Goal: Connect with others: Establish contact or relationships with other users

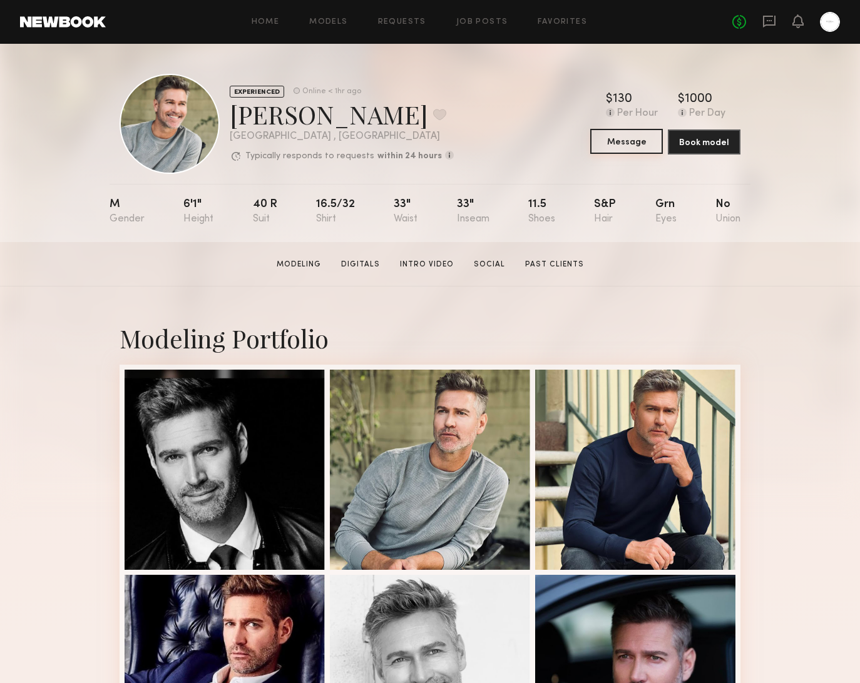
click at [635, 140] on button "Message" at bounding box center [626, 141] width 73 height 25
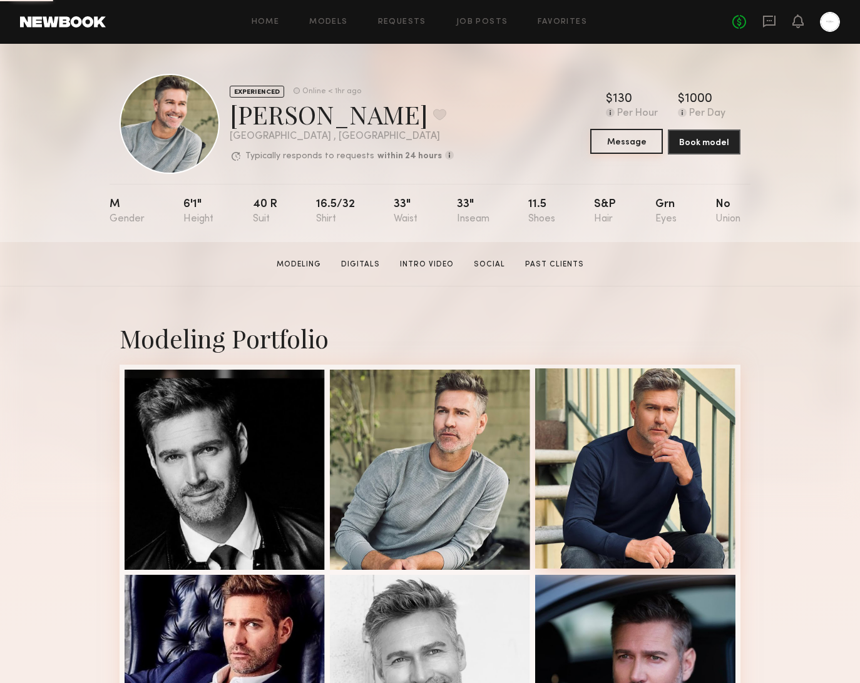
scroll to position [2, 0]
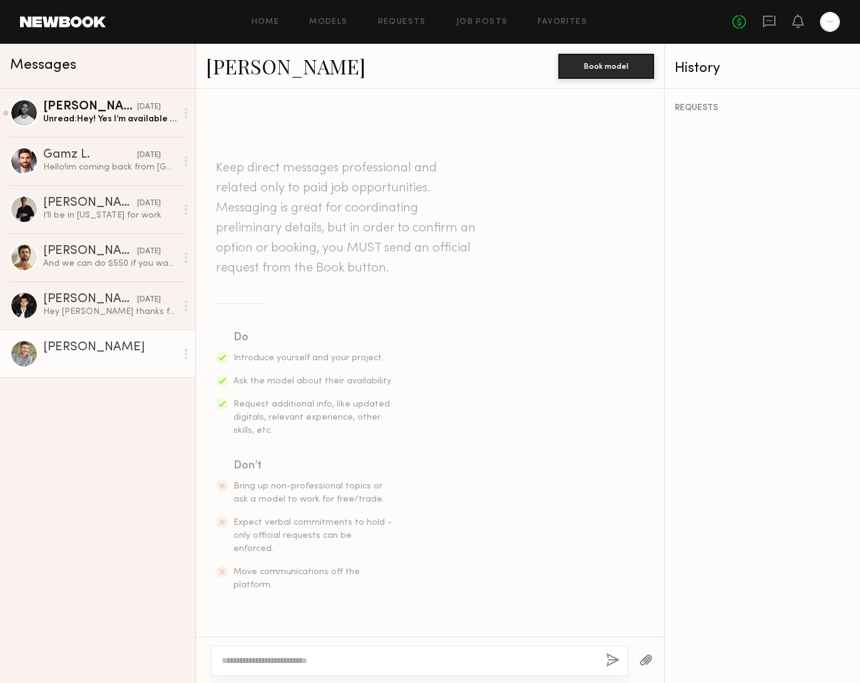
click at [332, 653] on div at bounding box center [419, 661] width 417 height 30
click at [375, 666] on div at bounding box center [419, 661] width 417 height 30
click at [363, 657] on textarea at bounding box center [408, 660] width 374 height 13
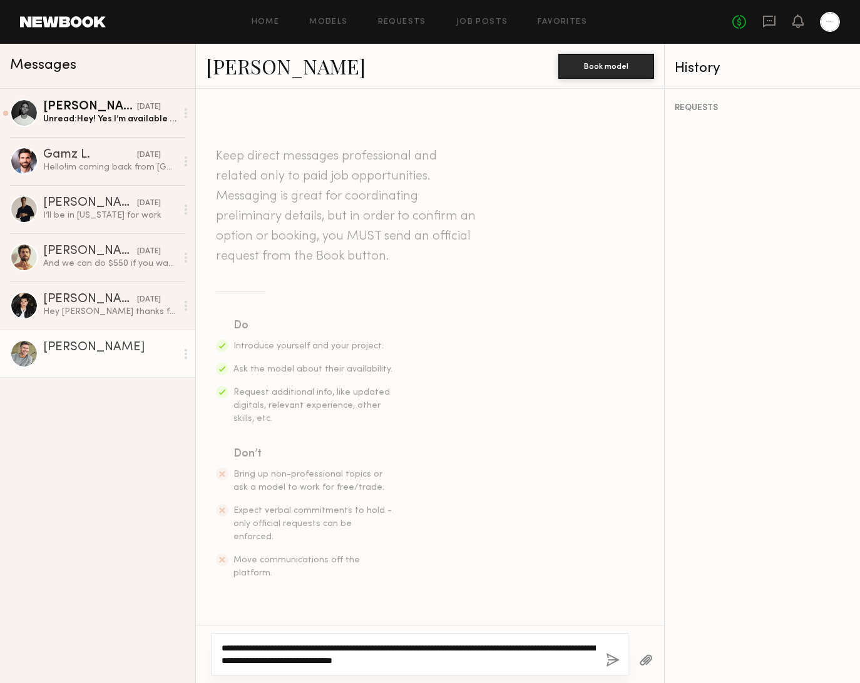
click at [441, 660] on textarea "**********" at bounding box center [408, 654] width 374 height 25
type textarea "**********"
click at [614, 656] on button "button" at bounding box center [613, 661] width 14 height 16
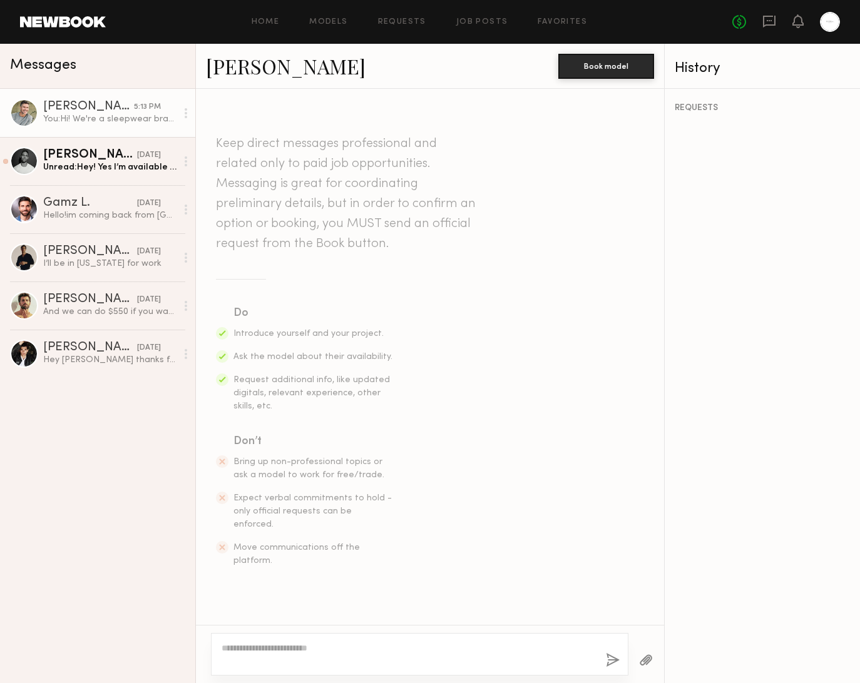
scroll to position [136, 0]
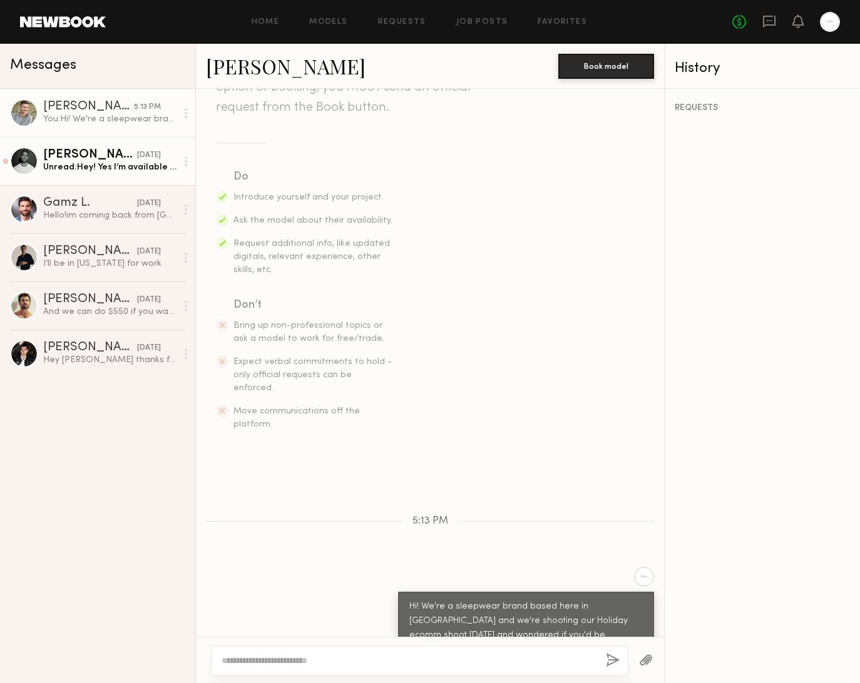
click at [77, 153] on div "Nick D." at bounding box center [90, 155] width 94 height 13
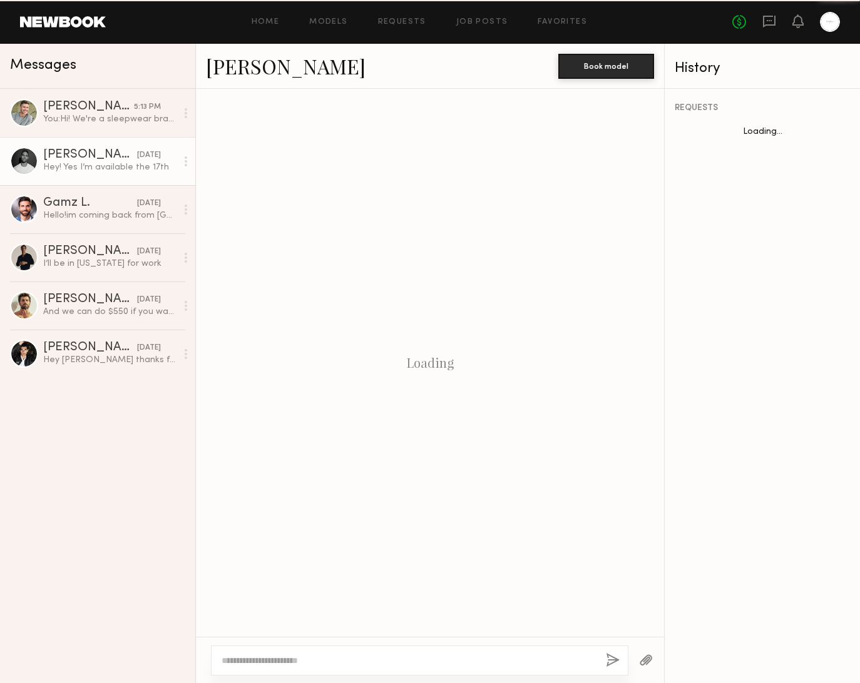
scroll to position [186, 0]
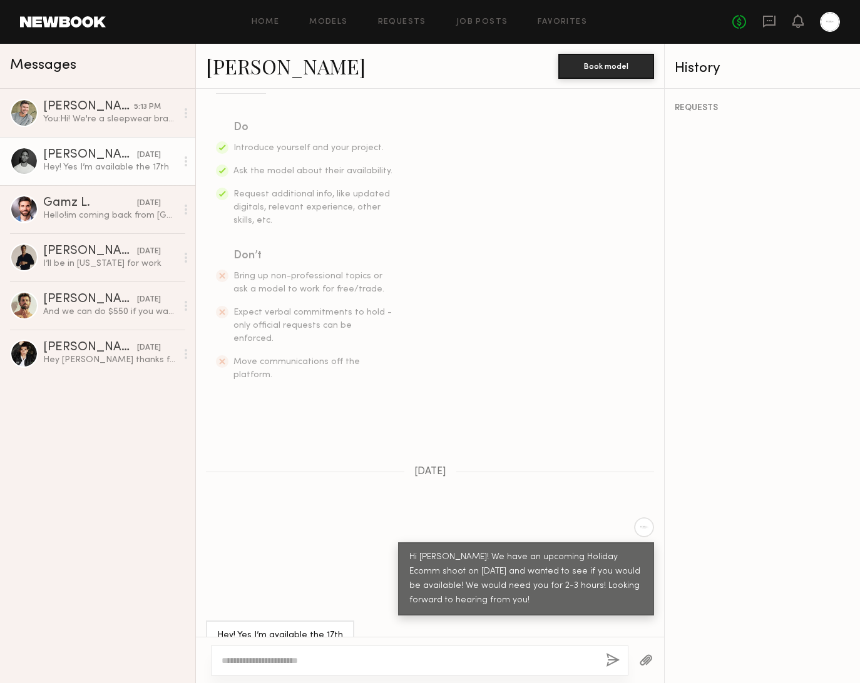
click at [238, 71] on link "Nick D." at bounding box center [286, 66] width 160 height 27
click at [99, 124] on div "You: Hi! We're a sleepwear brand based here in LA and we're shooting our Holida…" at bounding box center [109, 119] width 133 height 12
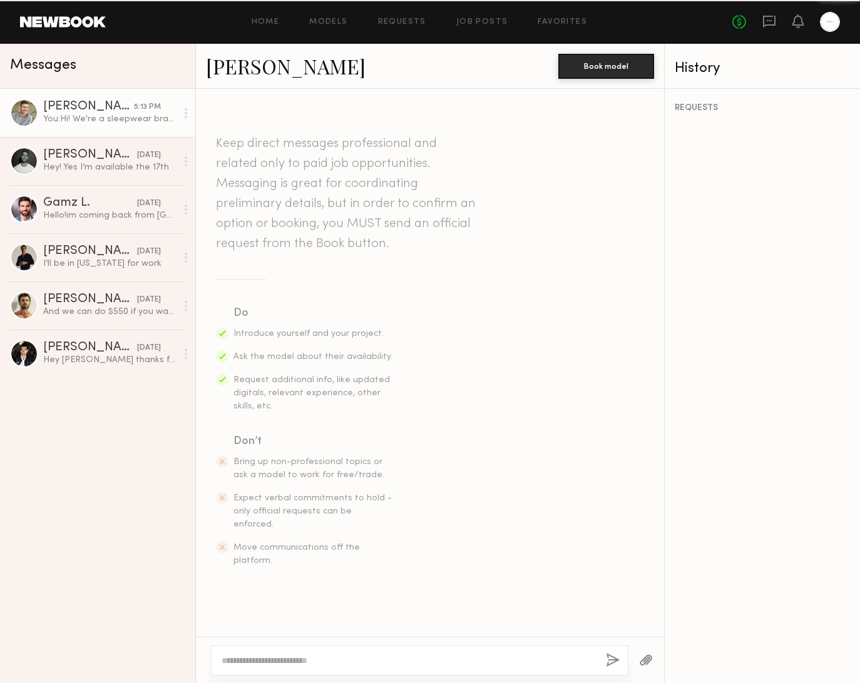
scroll to position [136, 0]
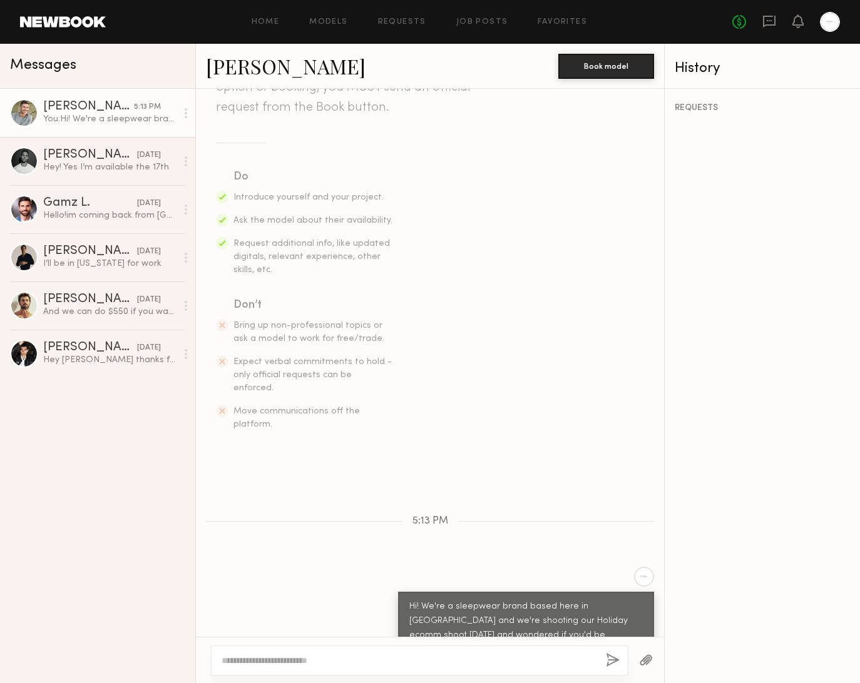
click at [272, 67] on link "Hartley h." at bounding box center [286, 66] width 160 height 27
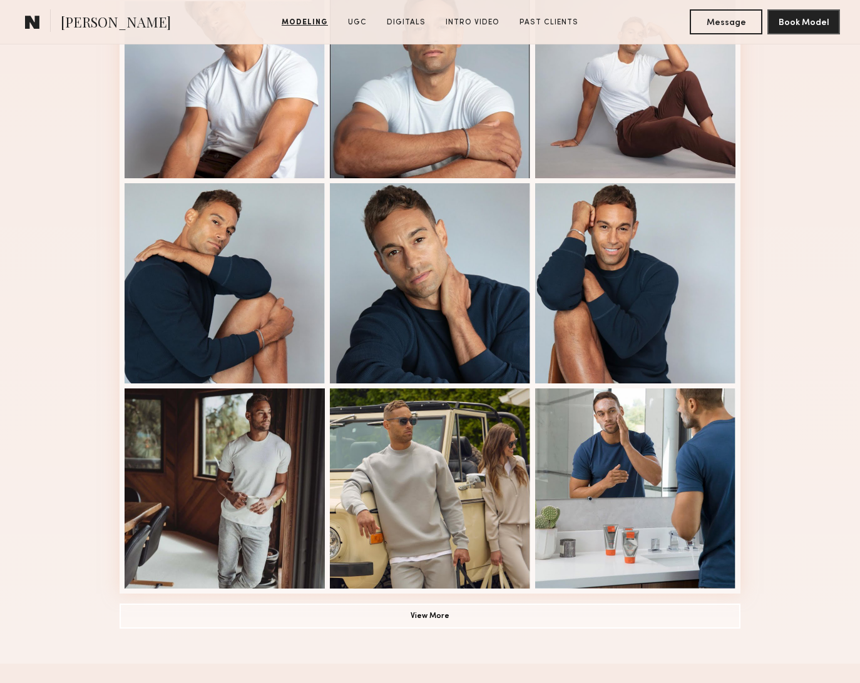
scroll to position [956, 0]
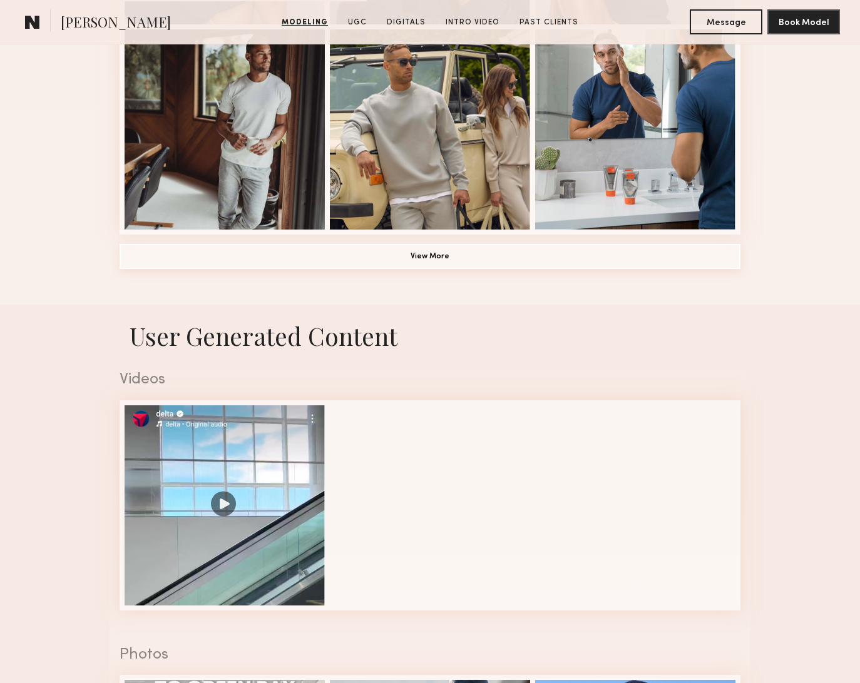
click at [451, 252] on button "View More" at bounding box center [429, 256] width 621 height 25
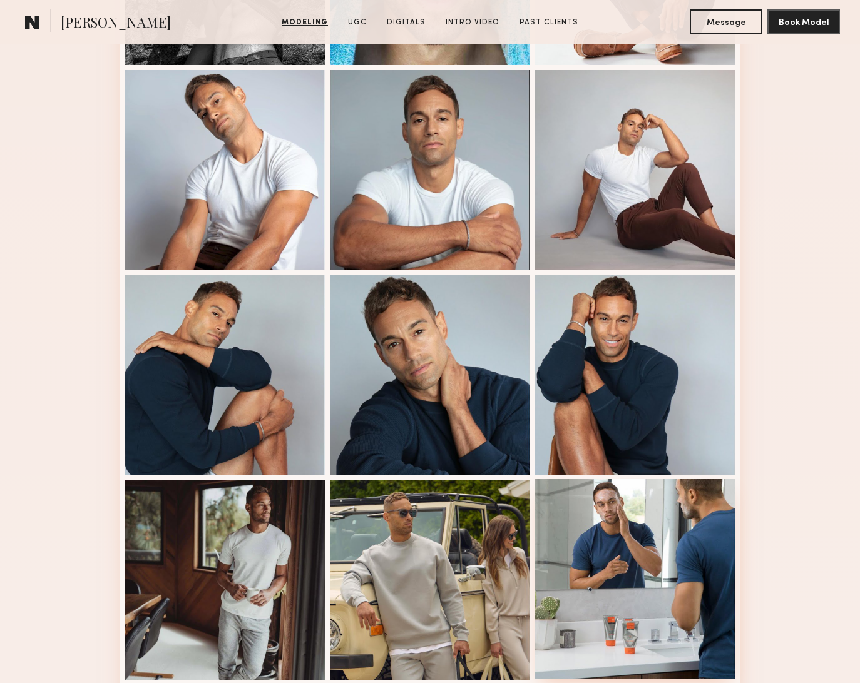
scroll to position [791, 0]
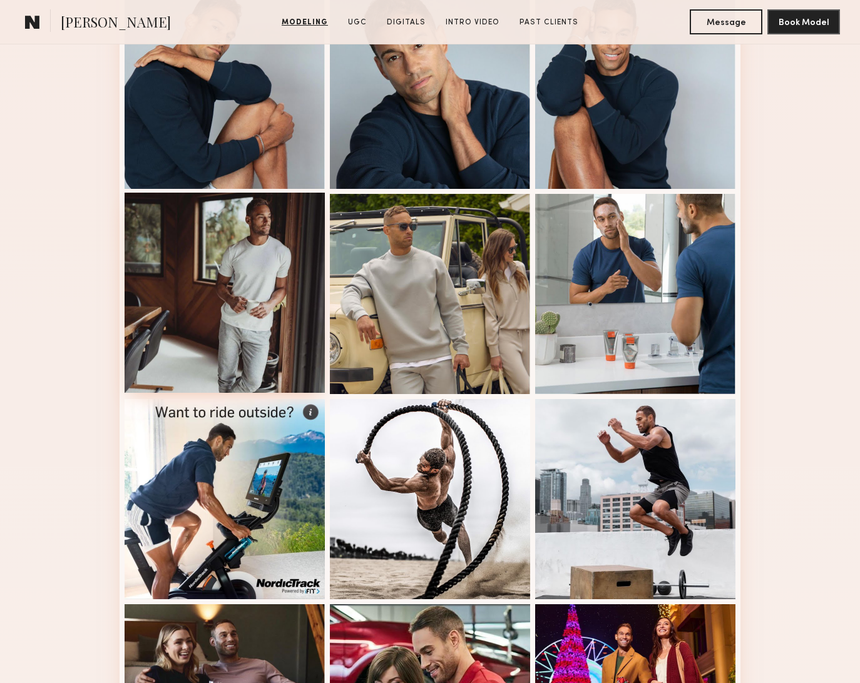
click at [291, 228] on div at bounding box center [224, 293] width 200 height 200
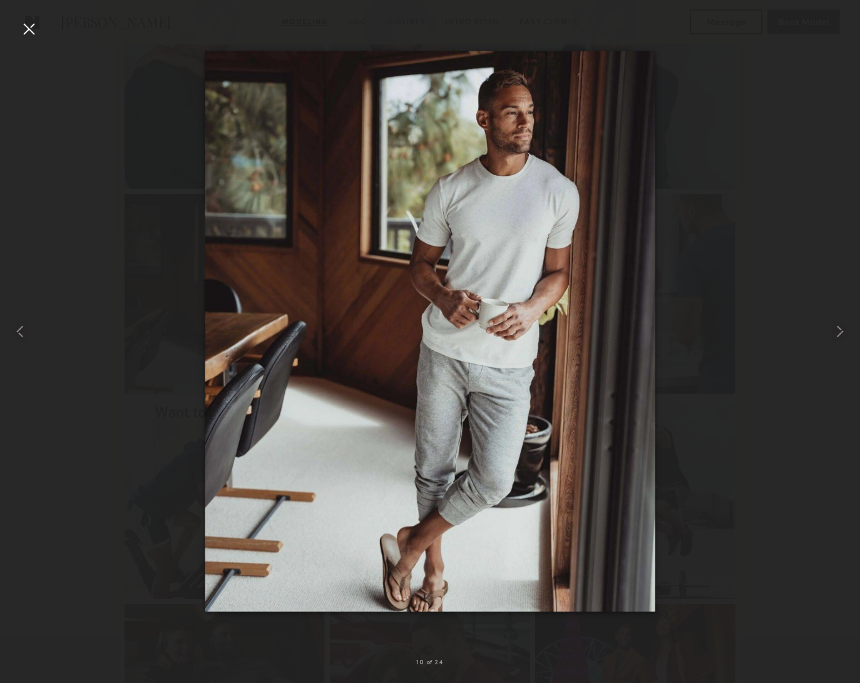
click at [35, 33] on div at bounding box center [29, 29] width 20 height 20
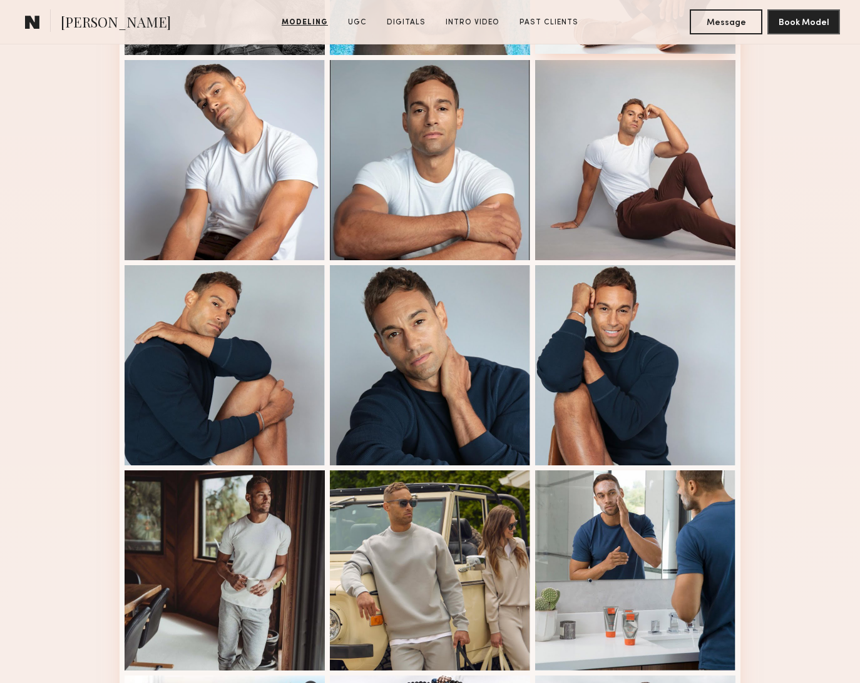
scroll to position [569, 0]
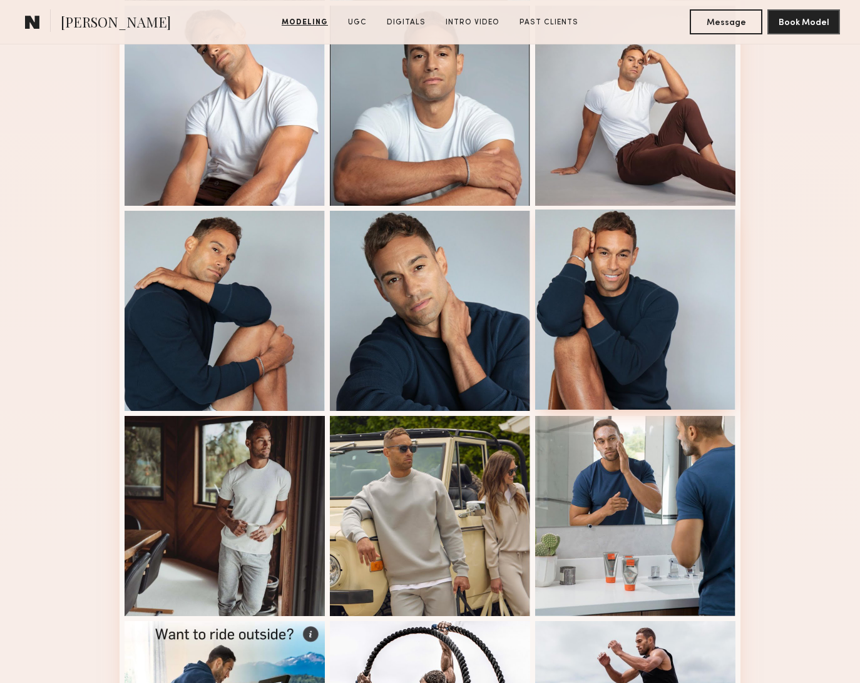
click at [611, 275] on div at bounding box center [635, 310] width 200 height 200
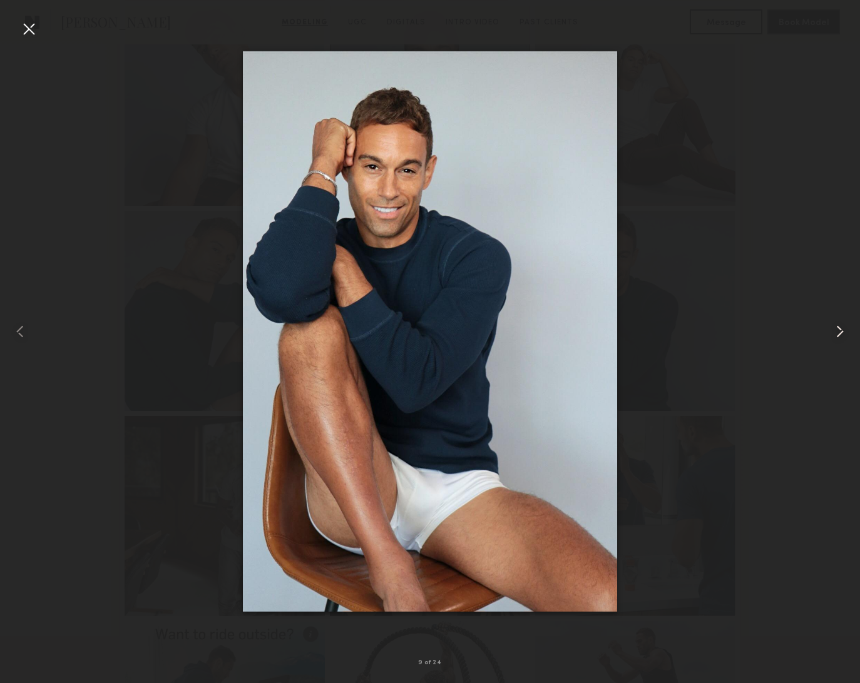
click at [836, 325] on common-icon at bounding box center [840, 332] width 20 height 20
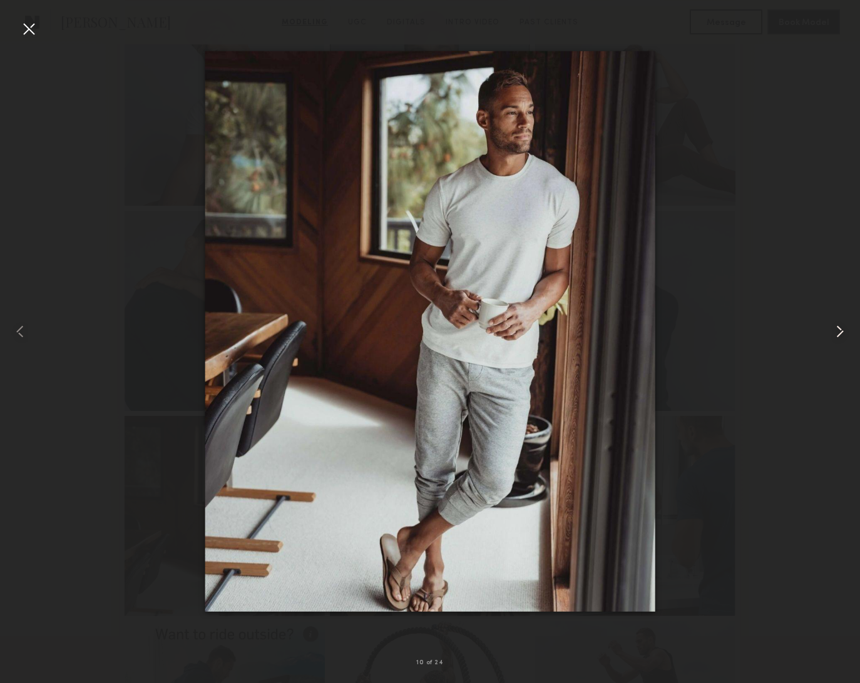
click at [836, 325] on common-icon at bounding box center [840, 332] width 20 height 20
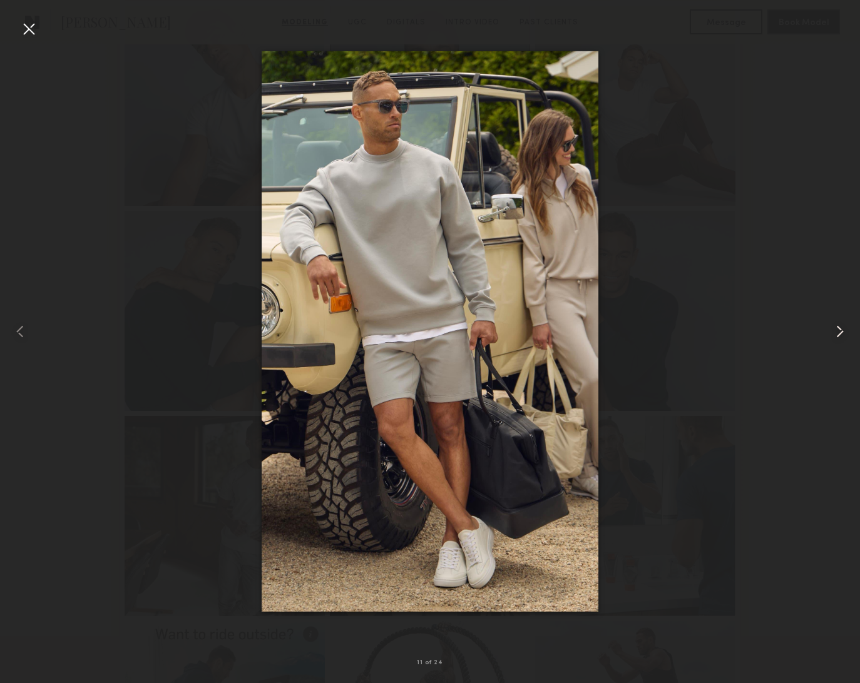
click at [837, 325] on common-icon at bounding box center [840, 332] width 20 height 20
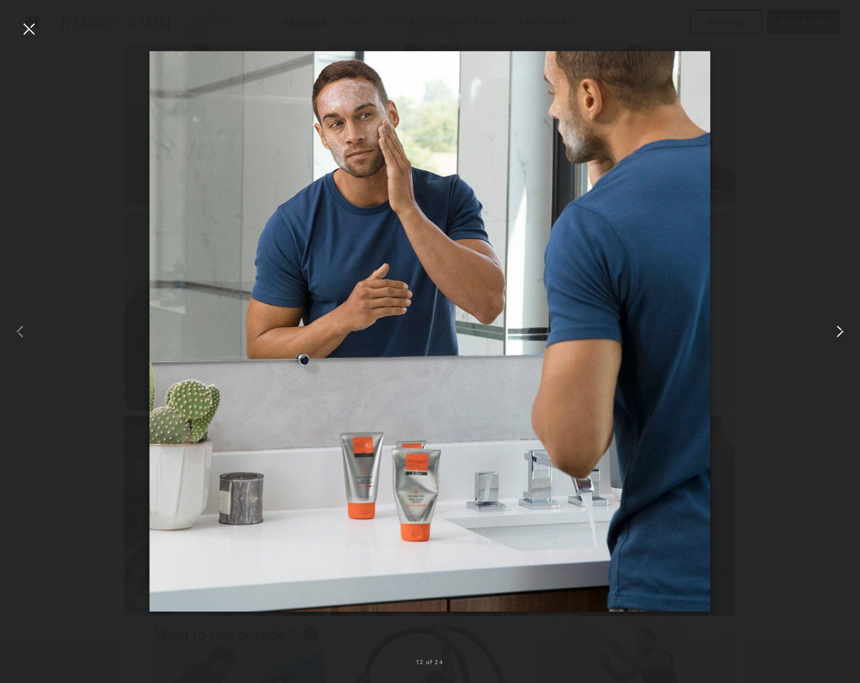
click at [837, 325] on common-icon at bounding box center [840, 332] width 20 height 20
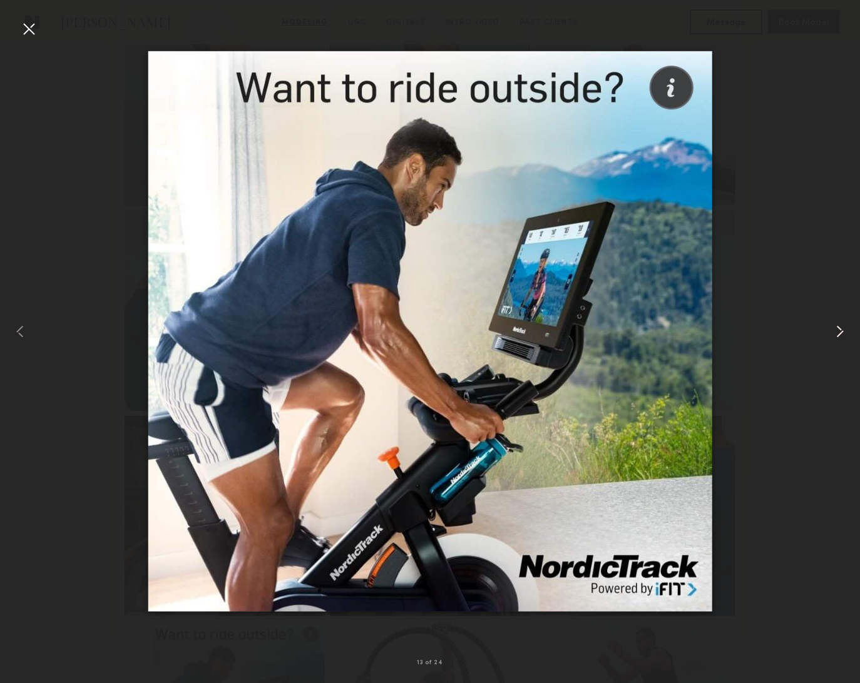
click at [837, 325] on common-icon at bounding box center [840, 332] width 20 height 20
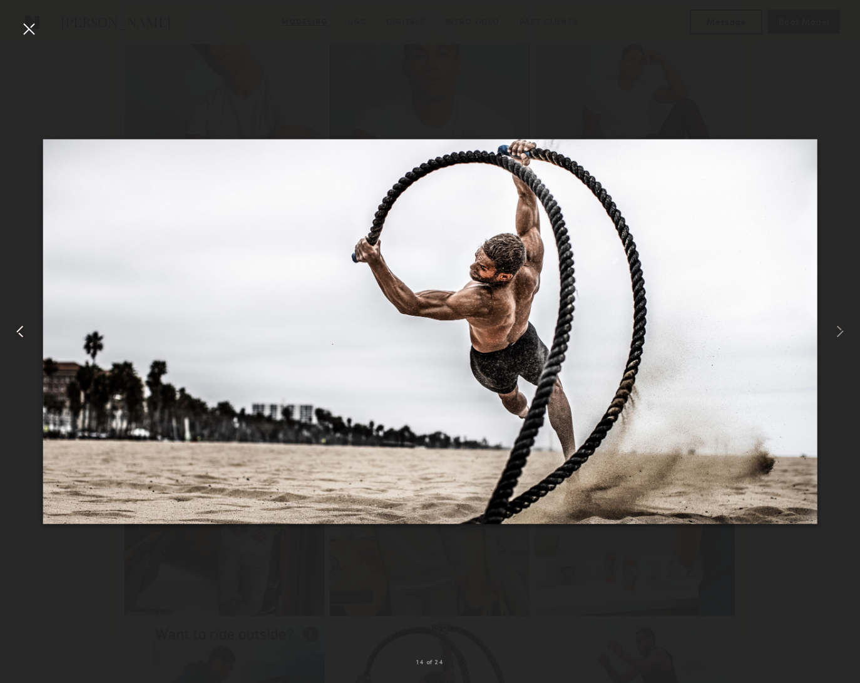
click at [23, 318] on div at bounding box center [17, 331] width 34 height 623
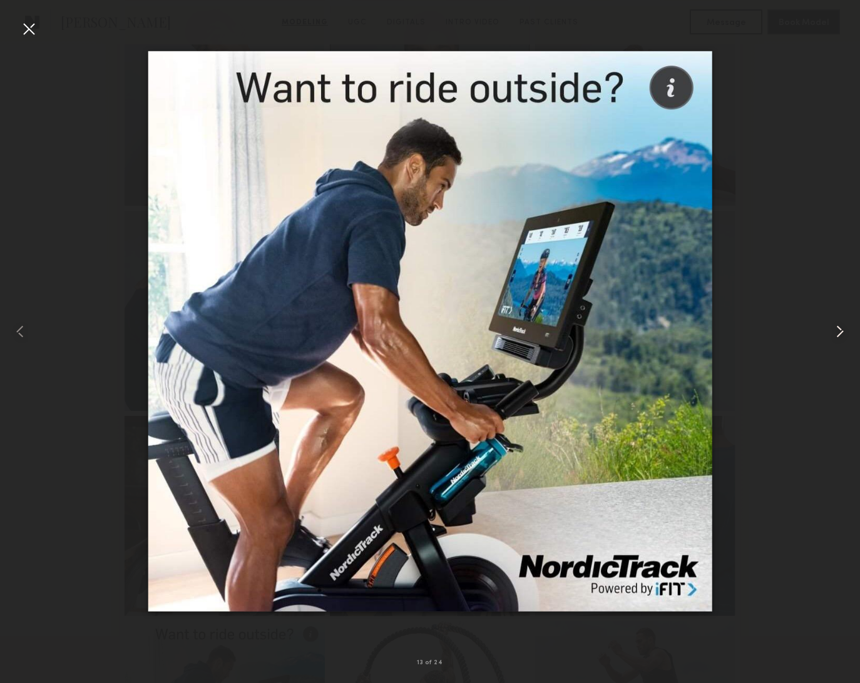
click at [830, 330] on common-icon at bounding box center [840, 332] width 20 height 20
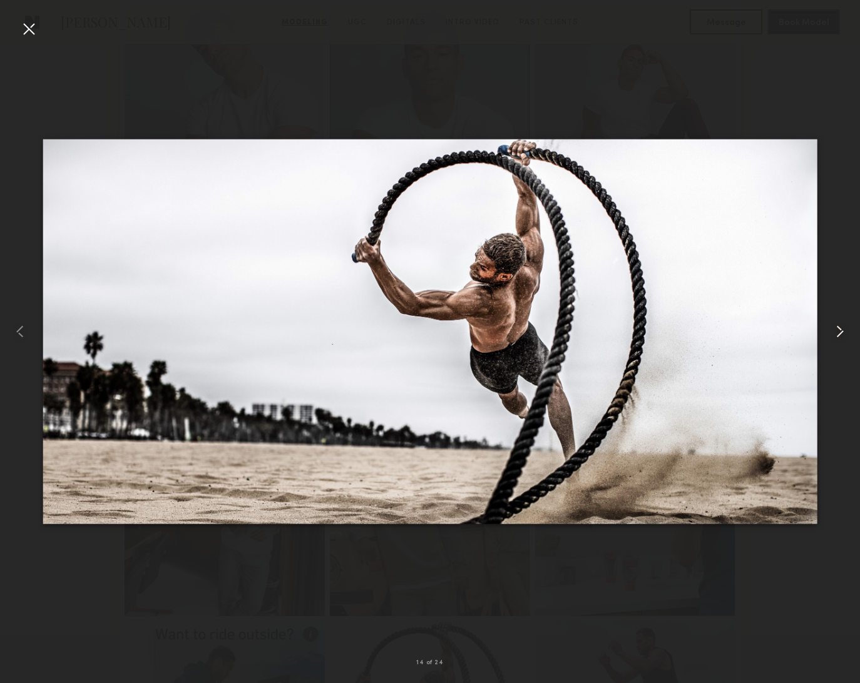
click at [830, 330] on common-icon at bounding box center [840, 332] width 20 height 20
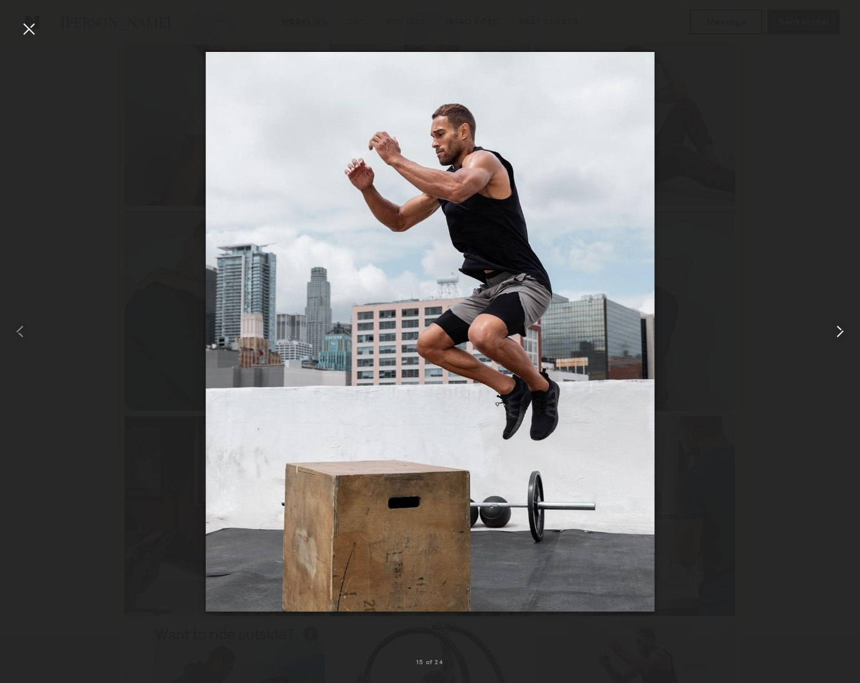
click at [830, 330] on common-icon at bounding box center [840, 332] width 20 height 20
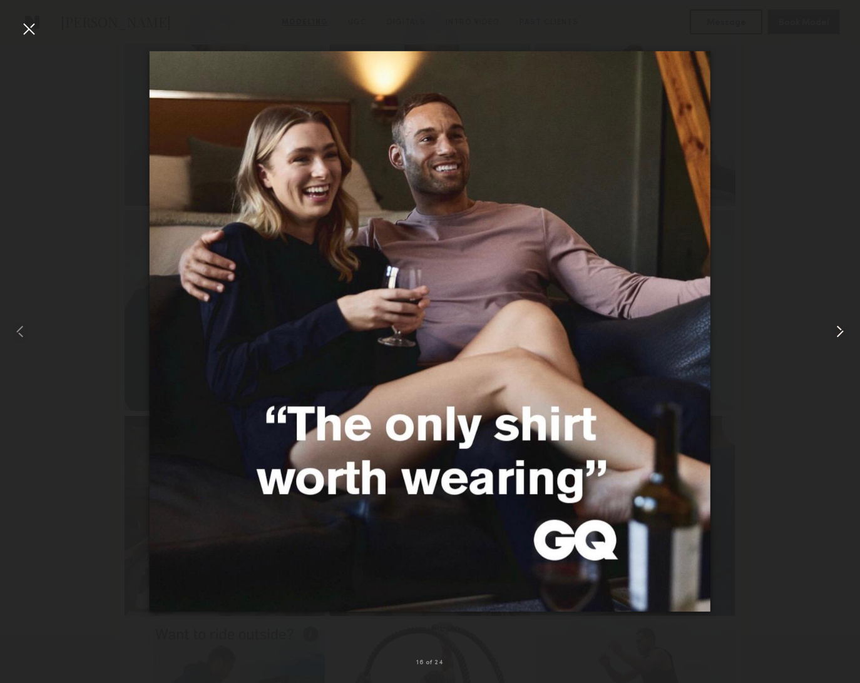
click at [830, 330] on common-icon at bounding box center [840, 332] width 20 height 20
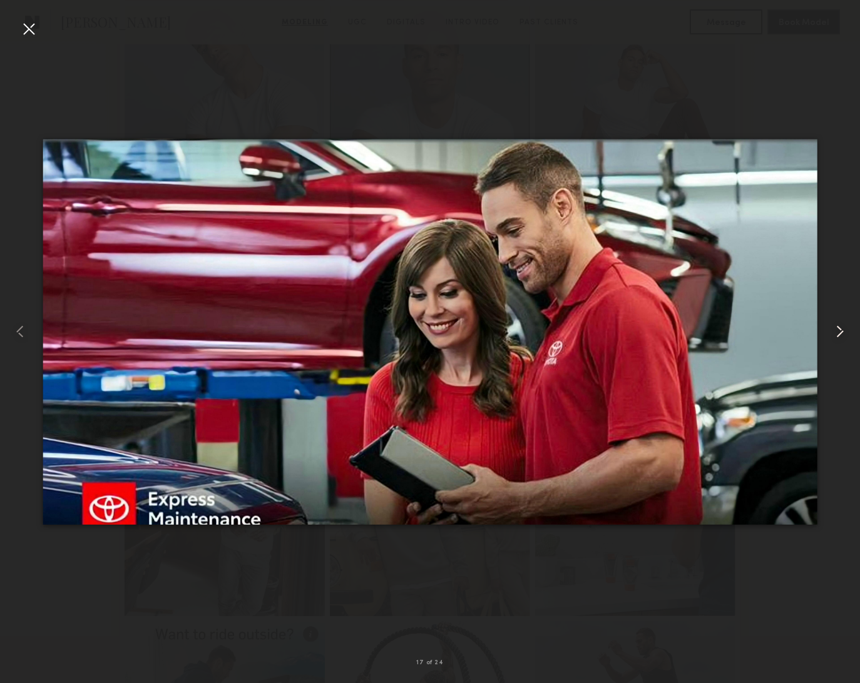
click at [830, 330] on common-icon at bounding box center [840, 332] width 20 height 20
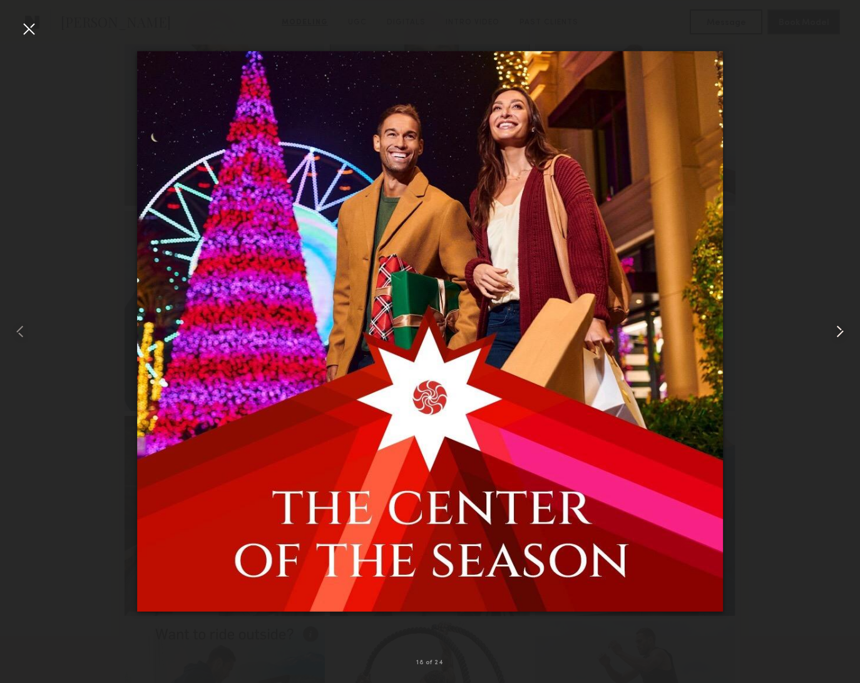
click at [830, 330] on common-icon at bounding box center [840, 332] width 20 height 20
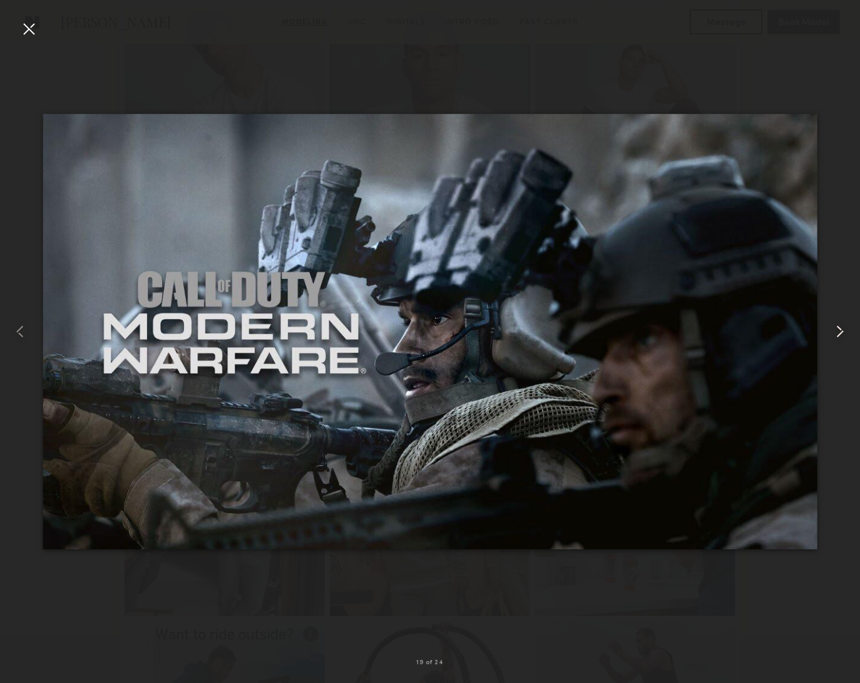
click at [830, 330] on common-icon at bounding box center [840, 332] width 20 height 20
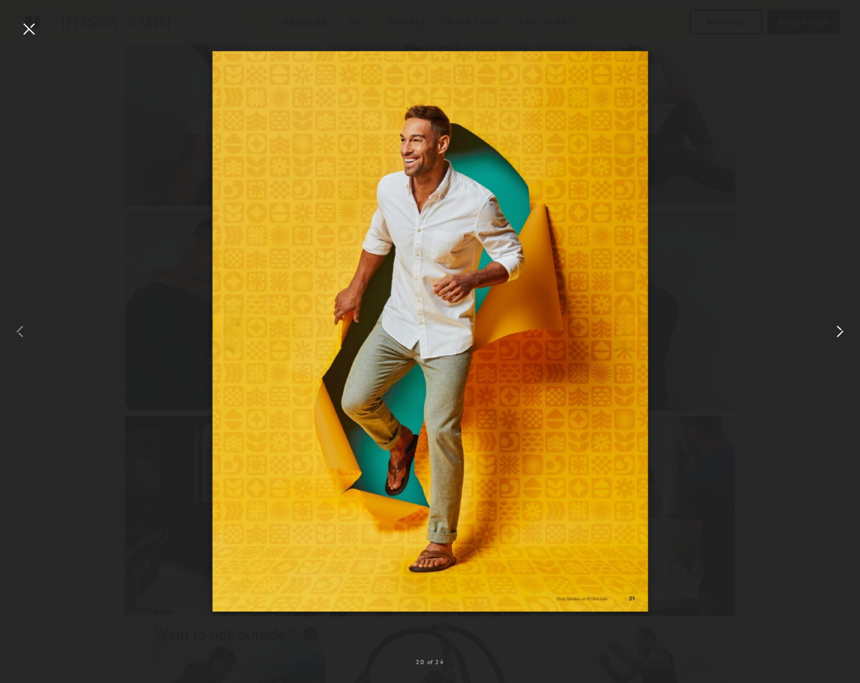
click at [830, 330] on common-icon at bounding box center [840, 332] width 20 height 20
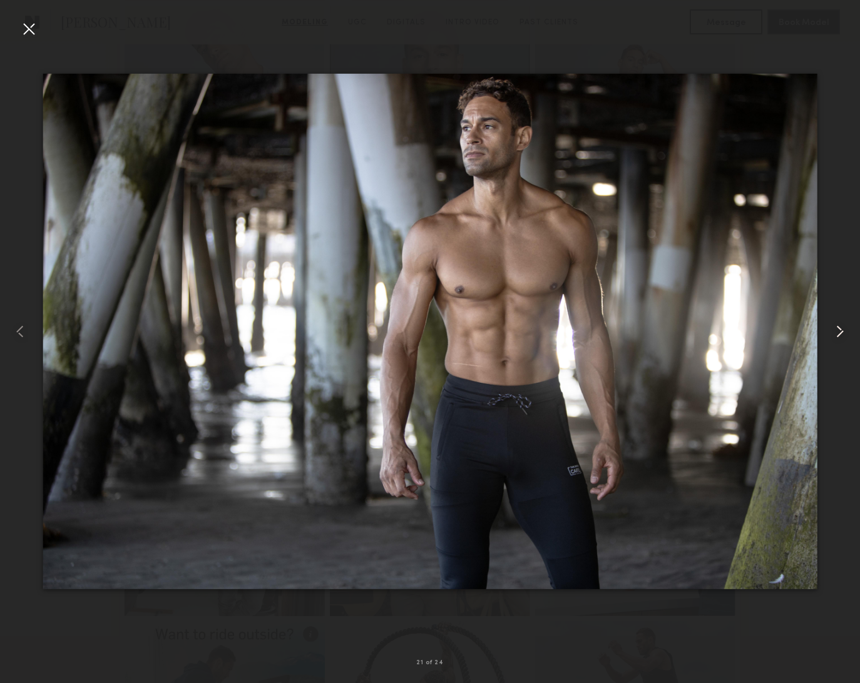
click at [830, 330] on common-icon at bounding box center [840, 332] width 20 height 20
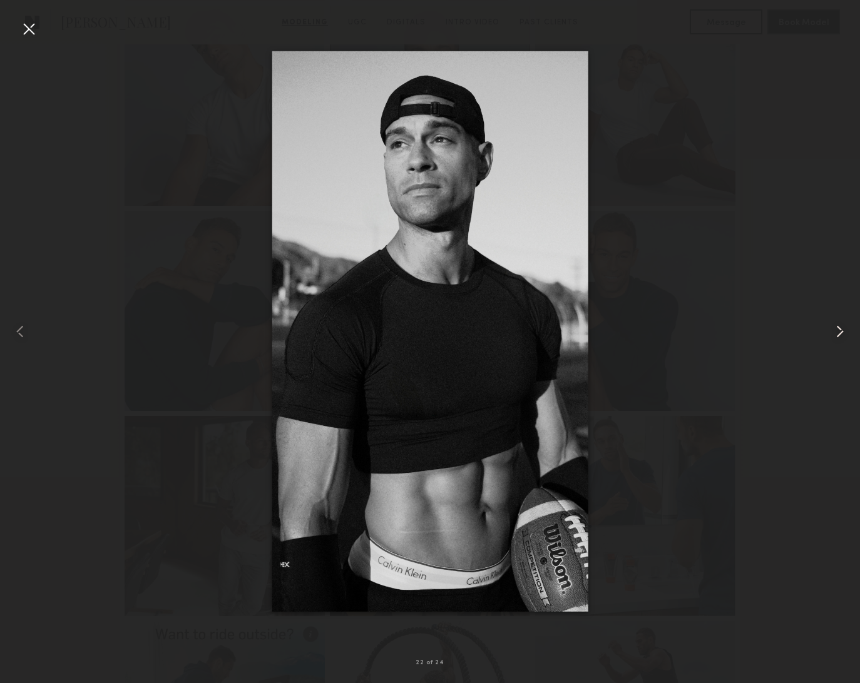
click at [830, 330] on common-icon at bounding box center [840, 332] width 20 height 20
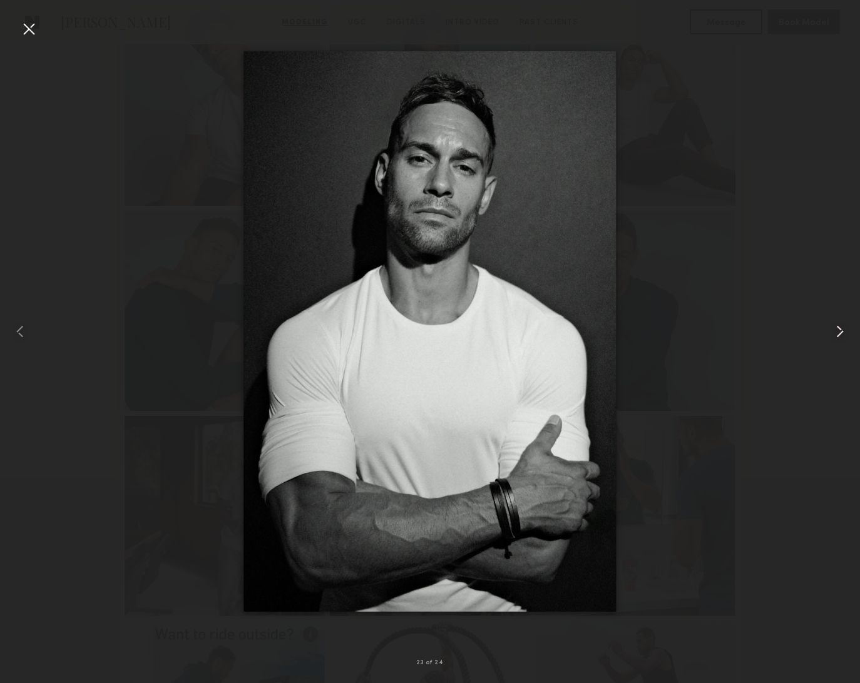
click at [830, 330] on common-icon at bounding box center [840, 332] width 20 height 20
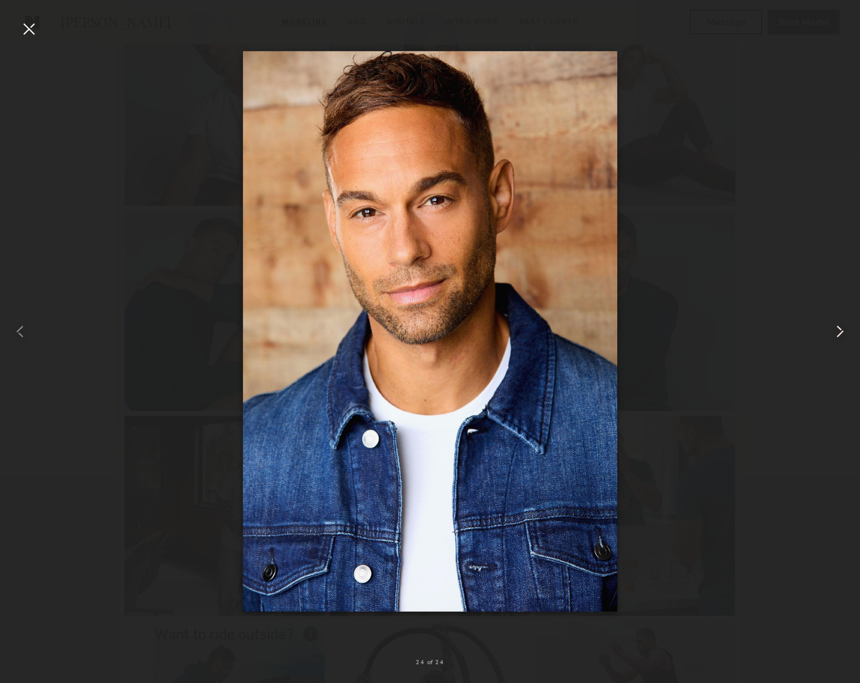
click at [830, 330] on common-icon at bounding box center [840, 332] width 20 height 20
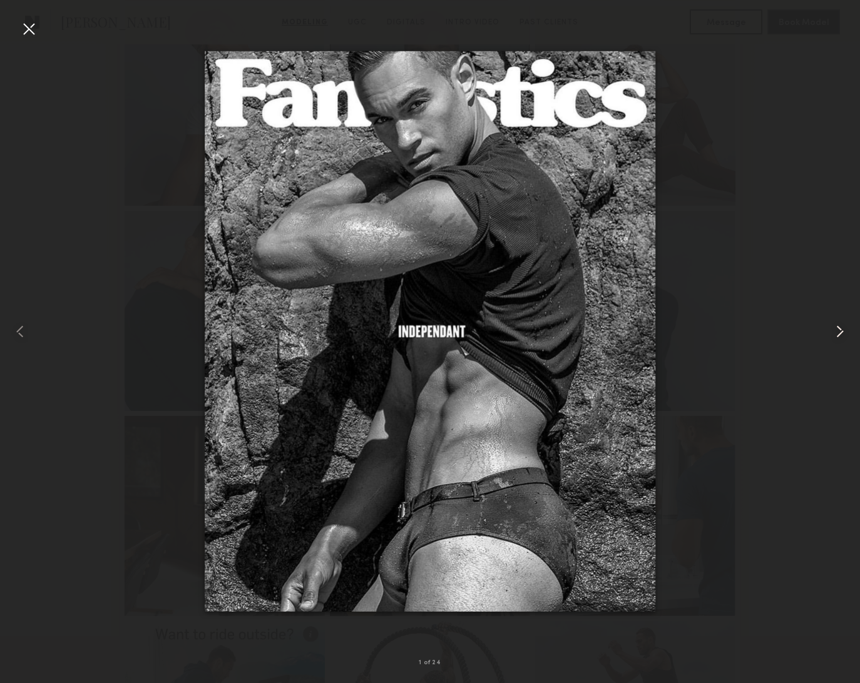
click at [830, 330] on common-icon at bounding box center [840, 332] width 20 height 20
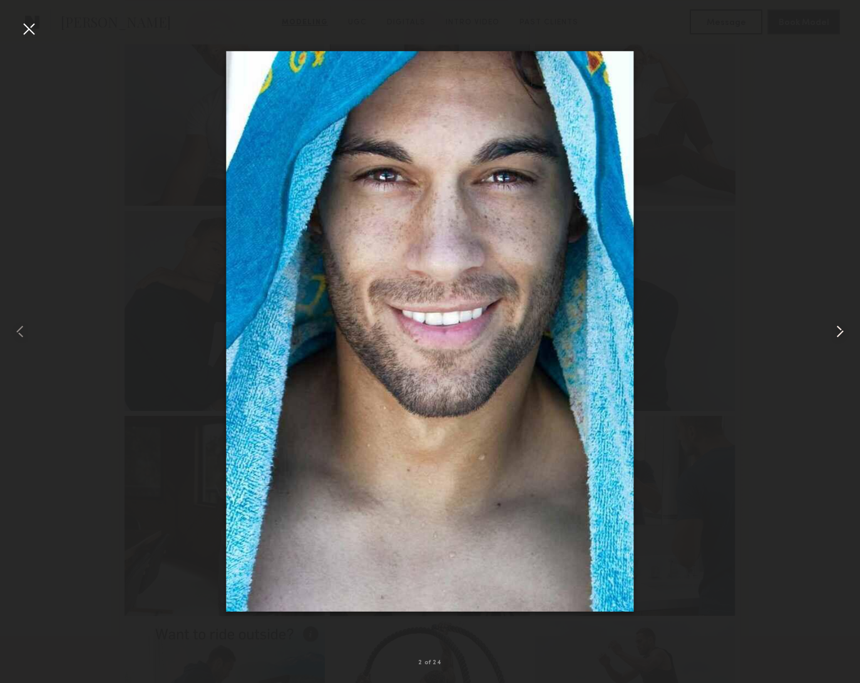
click at [830, 330] on common-icon at bounding box center [840, 332] width 20 height 20
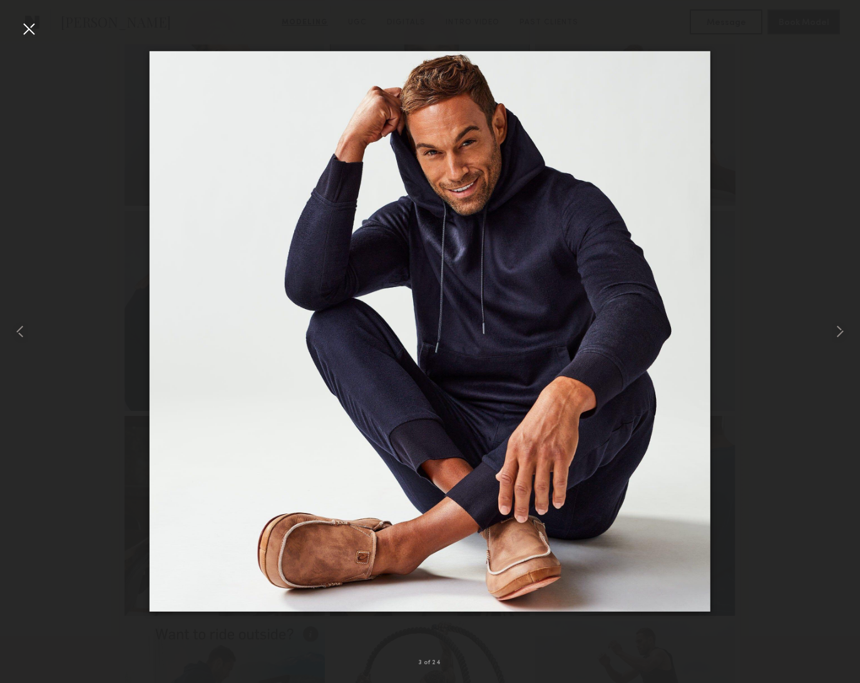
click at [35, 28] on div at bounding box center [29, 29] width 20 height 20
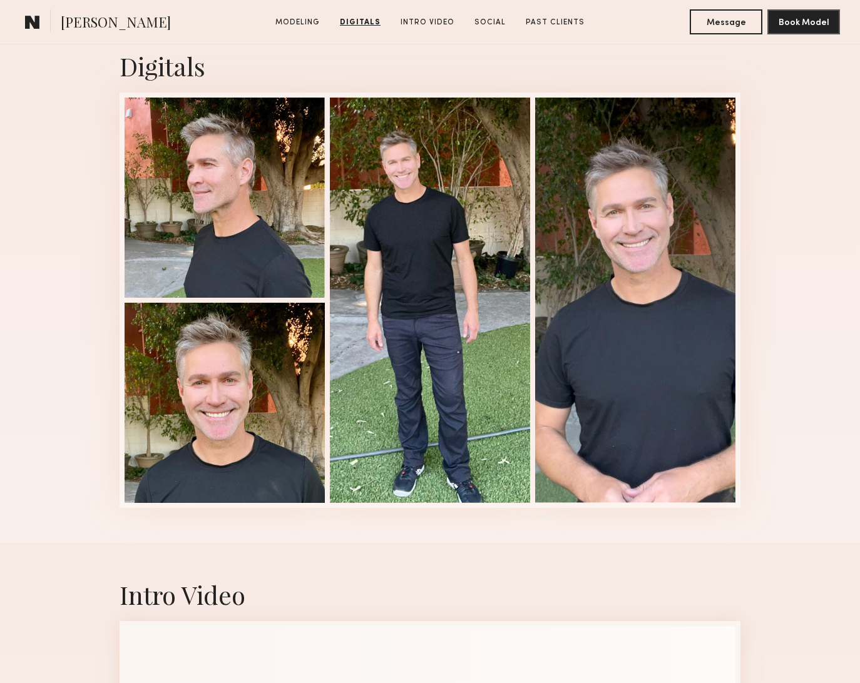
scroll to position [967, 0]
